Goal: Information Seeking & Learning: Understand process/instructions

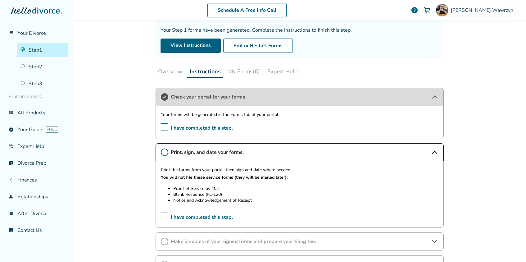
scroll to position [52, 0]
click at [242, 67] on button "My Forms (6)" at bounding box center [244, 71] width 37 height 12
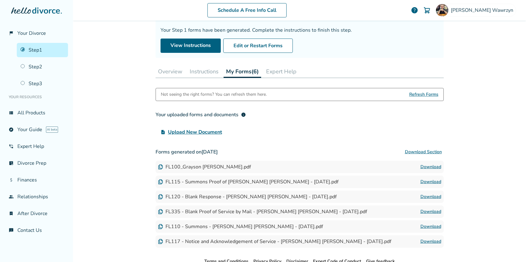
click at [196, 75] on button "Instructions" at bounding box center [204, 71] width 34 height 12
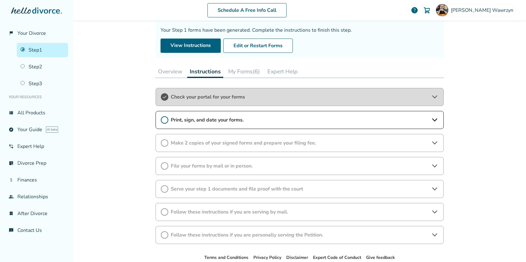
click at [196, 147] on div "Make 2 copies of your signed forms and prepare your filing fee." at bounding box center [300, 143] width 288 height 18
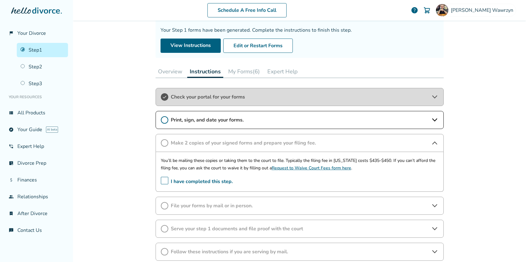
click at [198, 206] on span "File your forms by mail or in person." at bounding box center [300, 205] width 258 height 7
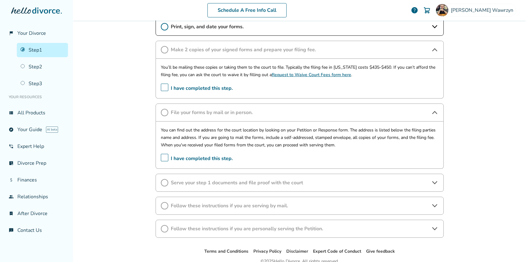
scroll to position [146, 0]
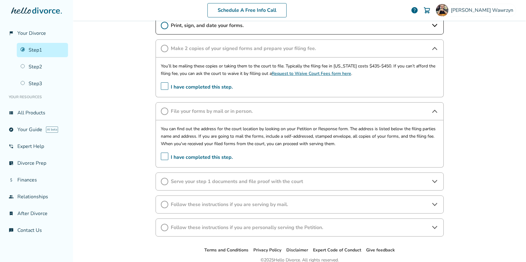
click at [242, 178] on span "Serve your step 1 documents and file proof with the court" at bounding box center [300, 181] width 258 height 7
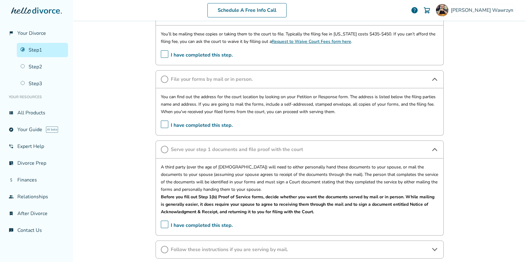
scroll to position [178, 0]
click at [230, 187] on p "A third party (over the age of [DEMOGRAPHIC_DATA]) will need to either personal…" at bounding box center [300, 178] width 278 height 30
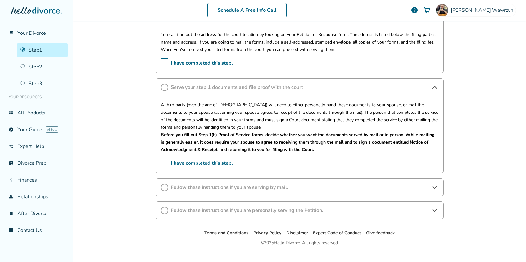
scroll to position [243, 0]
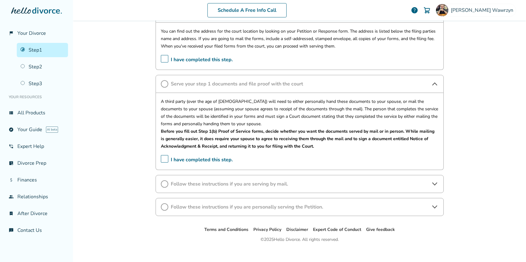
click at [238, 180] on span "Follow these instructions if you are serving by mail." at bounding box center [300, 183] width 258 height 7
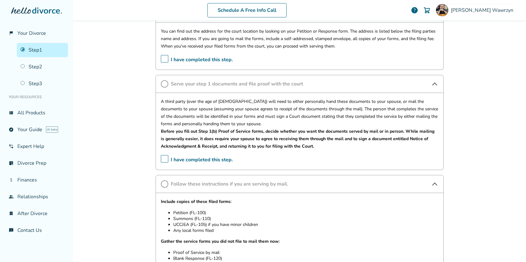
click at [238, 180] on span "Follow these instructions if you are serving by mail." at bounding box center [300, 183] width 258 height 7
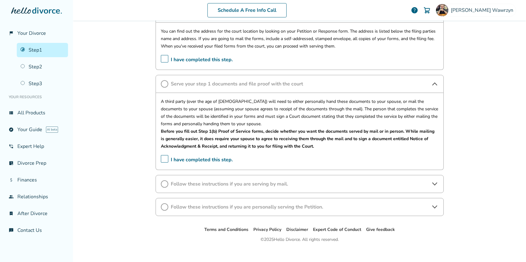
click at [234, 203] on span "Follow these instructions if you are personally serving the Petition." at bounding box center [300, 206] width 258 height 7
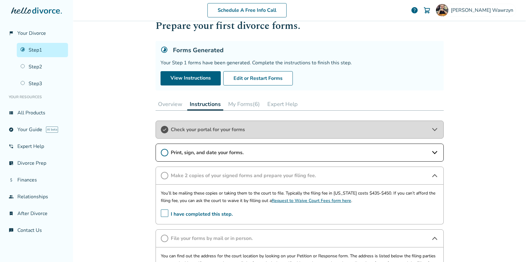
scroll to position [0, 0]
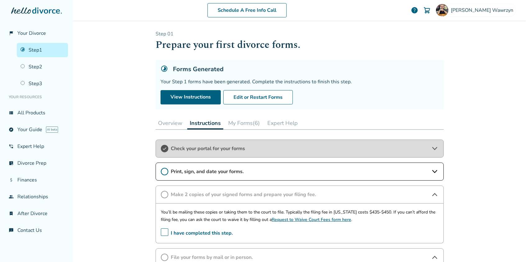
click at [249, 120] on button "My Forms (6)" at bounding box center [244, 123] width 37 height 12
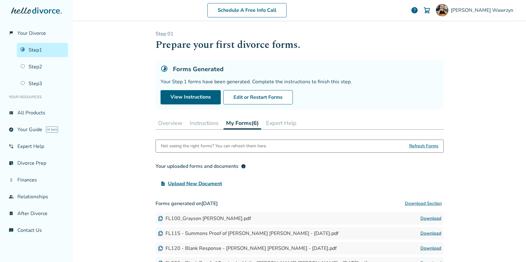
click at [417, 201] on button "Download Section" at bounding box center [423, 203] width 41 height 12
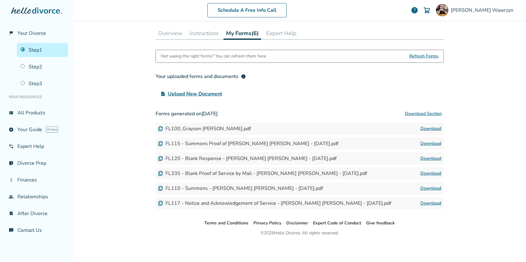
click at [495, 83] on div "Schedule A Free Info Call [PERSON_NAME] help Schedule A Free Call Grayson Wawrz…" at bounding box center [299, 131] width 453 height 262
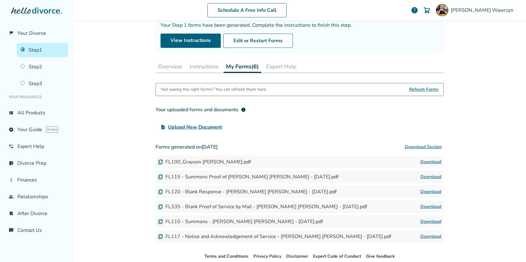
scroll to position [56, 0]
click at [207, 67] on button "Instructions" at bounding box center [204, 67] width 34 height 12
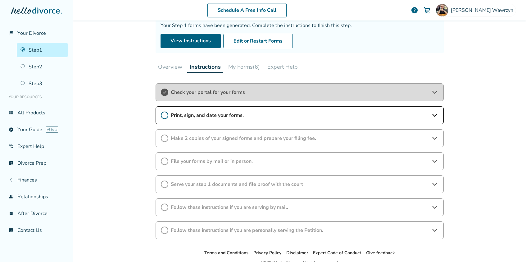
click at [221, 117] on span "Print, sign, and date your forms." at bounding box center [300, 115] width 258 height 7
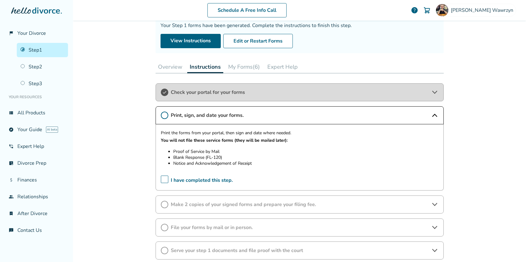
click at [196, 201] on span "Make 2 copies of your signed forms and prepare your filing fee." at bounding box center [300, 204] width 258 height 7
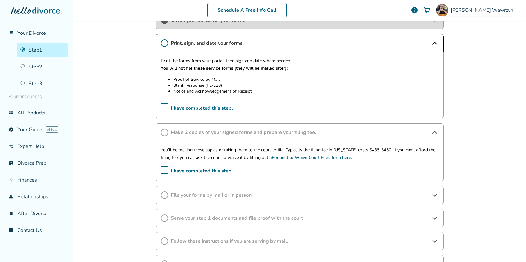
scroll to position [128, 0]
click at [204, 195] on span "File your forms by mail or in person." at bounding box center [300, 195] width 258 height 7
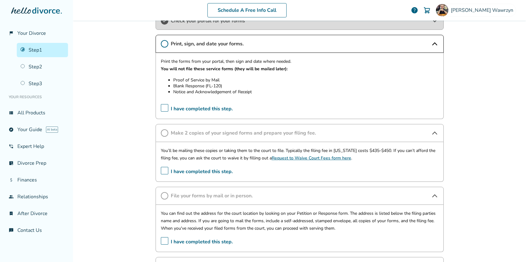
click at [204, 195] on span "File your forms by mail or in person." at bounding box center [300, 195] width 258 height 7
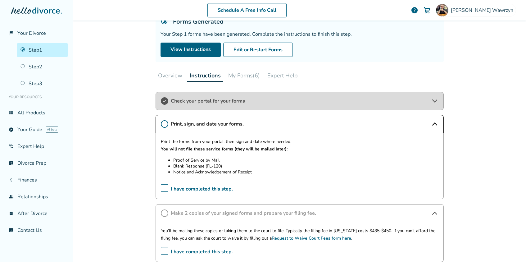
scroll to position [47, 0]
